Goal: Entertainment & Leisure: Consume media (video, audio)

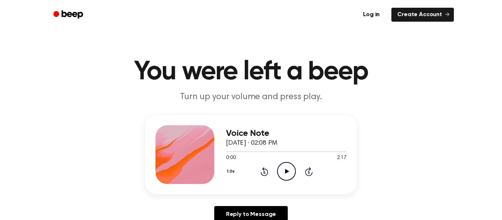
scroll to position [1, 0]
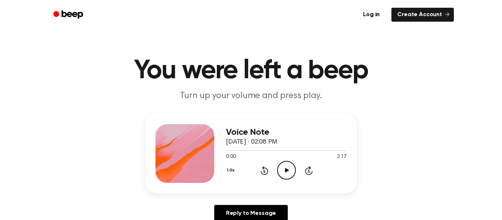
click at [289, 168] on icon "Play Audio" at bounding box center [286, 170] width 19 height 19
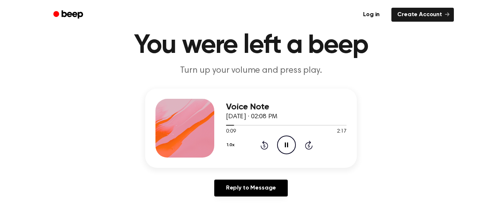
scroll to position [29, 0]
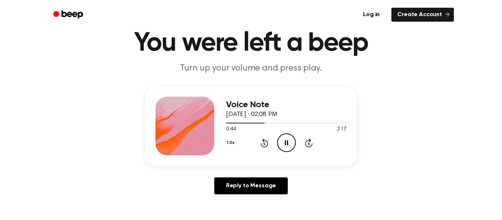
click at [285, 147] on icon "Pause Audio" at bounding box center [286, 142] width 19 height 19
click at [285, 147] on icon "Play Audio" at bounding box center [286, 142] width 19 height 19
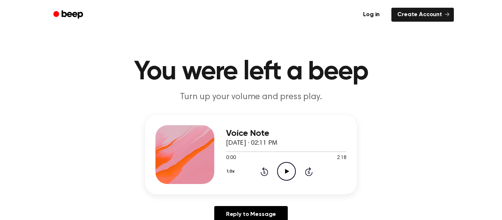
click at [285, 175] on icon "Play Audio" at bounding box center [286, 171] width 19 height 19
click at [273, 152] on div at bounding box center [286, 151] width 121 height 6
click at [289, 178] on icon "Play Audio" at bounding box center [286, 171] width 19 height 19
click at [287, 171] on icon at bounding box center [287, 171] width 4 height 5
